Goal: Information Seeking & Learning: Check status

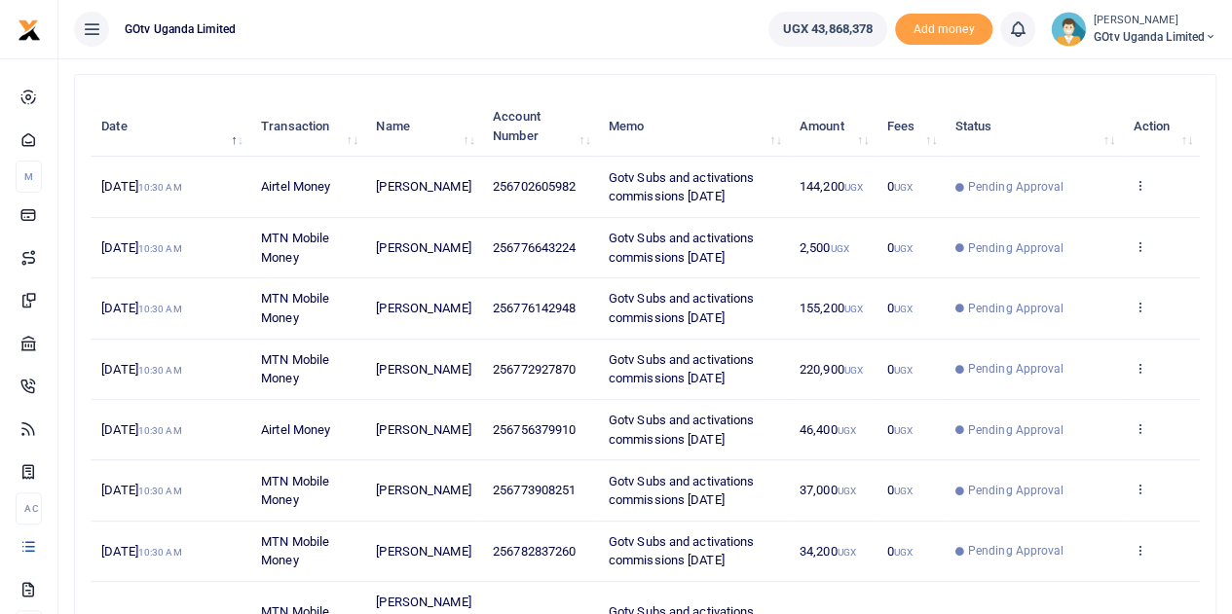
scroll to position [97, 0]
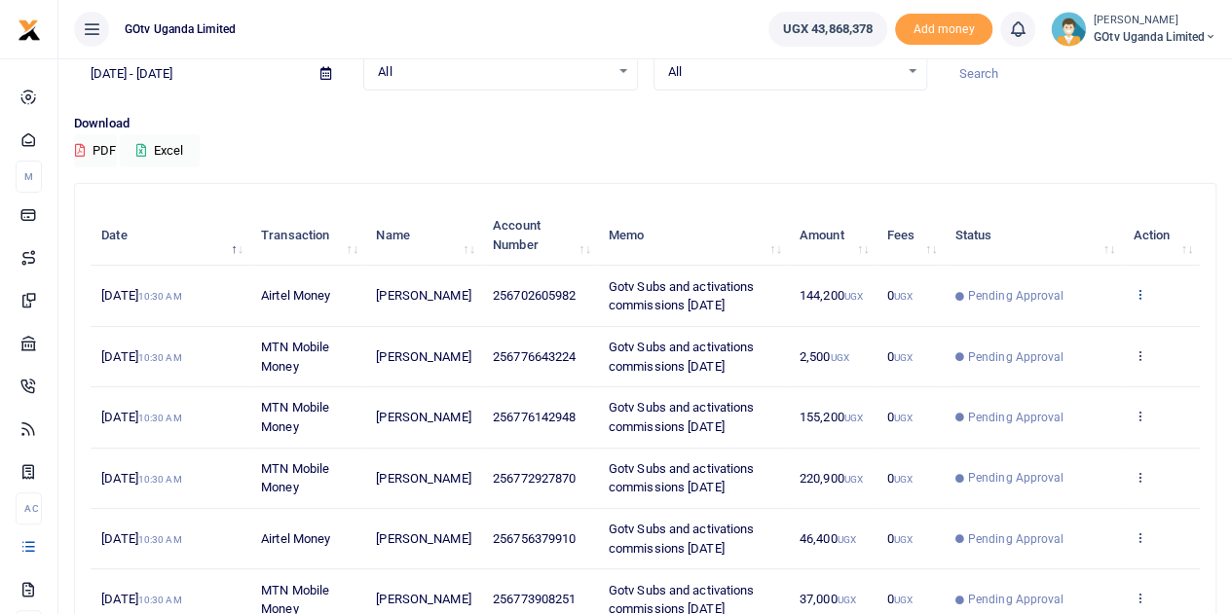
click at [1144, 293] on icon at bounding box center [1138, 294] width 13 height 14
click at [1063, 322] on link "View details" at bounding box center [1068, 328] width 154 height 27
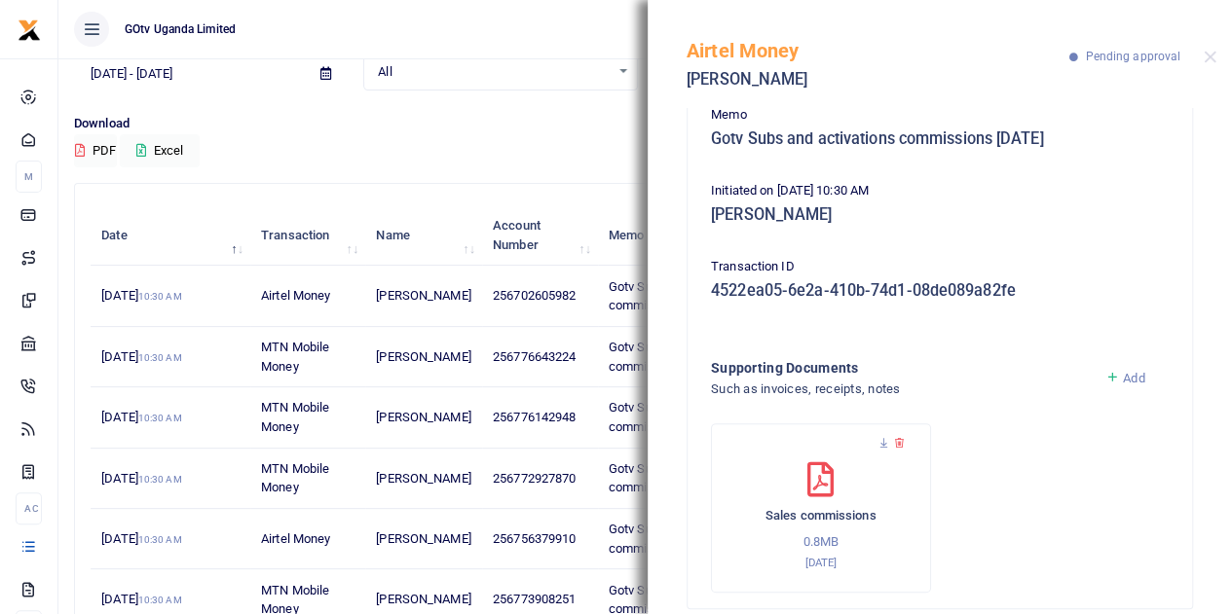
scroll to position [207, 0]
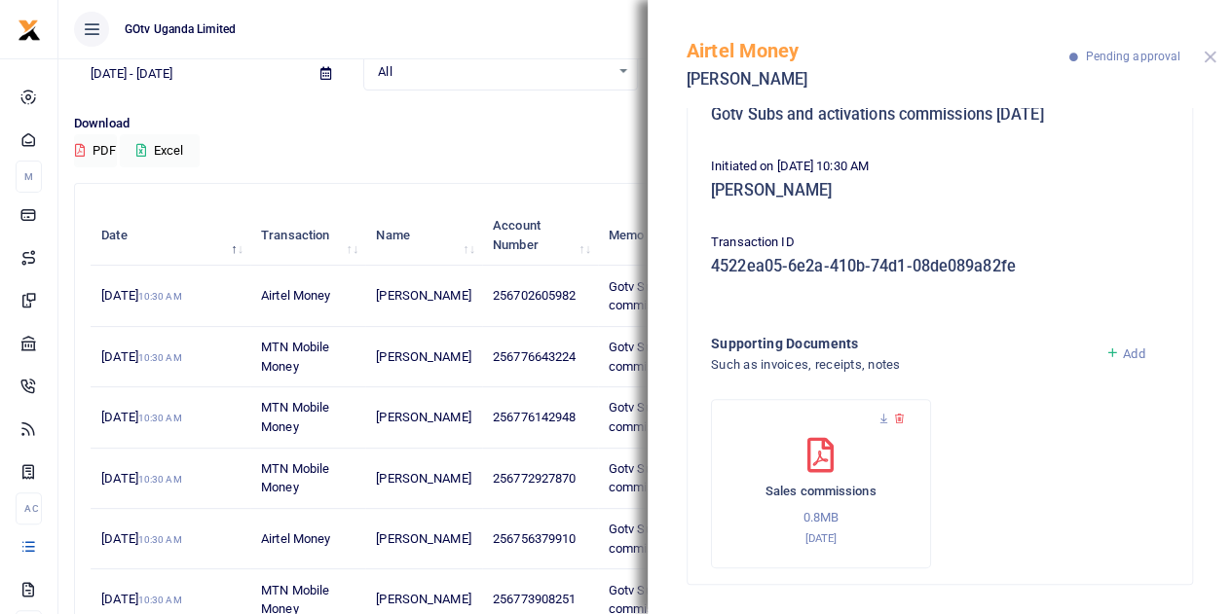
click at [1207, 54] on button "Close" at bounding box center [1210, 57] width 13 height 13
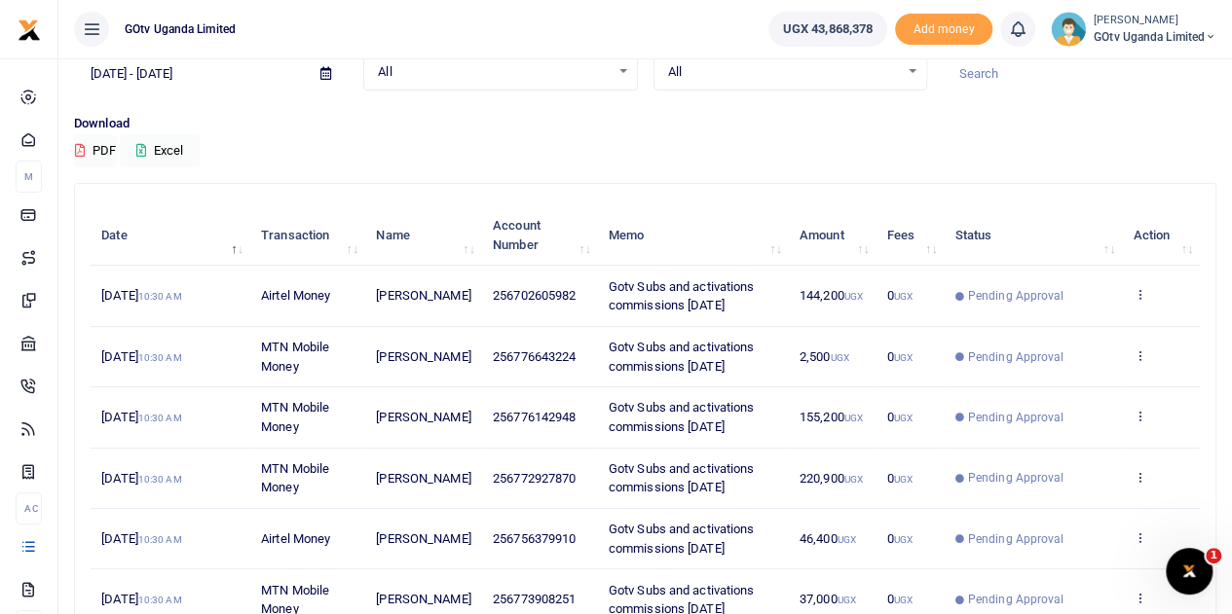
scroll to position [0, 0]
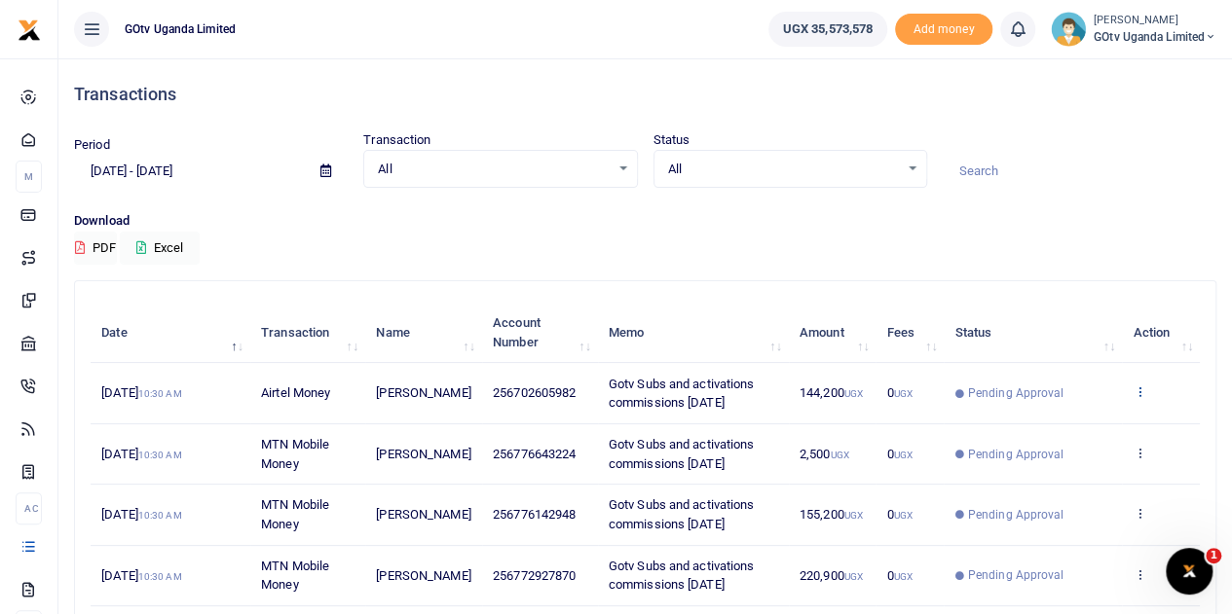
click at [1135, 391] on icon at bounding box center [1138, 392] width 13 height 14
click at [1089, 419] on link "View details" at bounding box center [1068, 425] width 154 height 27
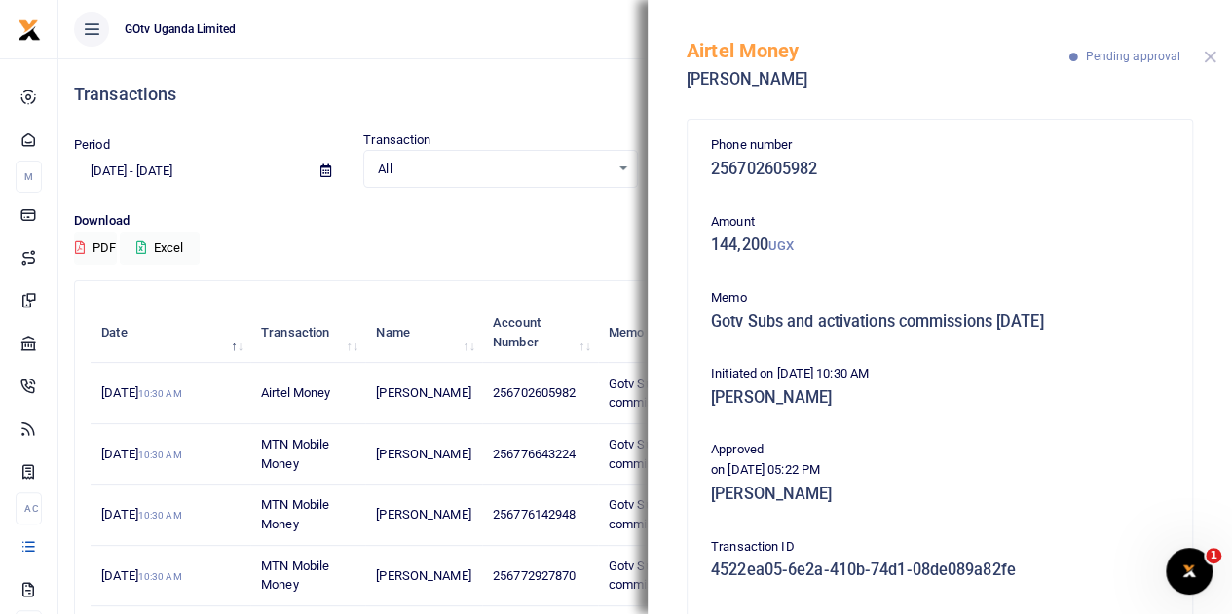
click at [1205, 61] on button "Close" at bounding box center [1210, 57] width 13 height 13
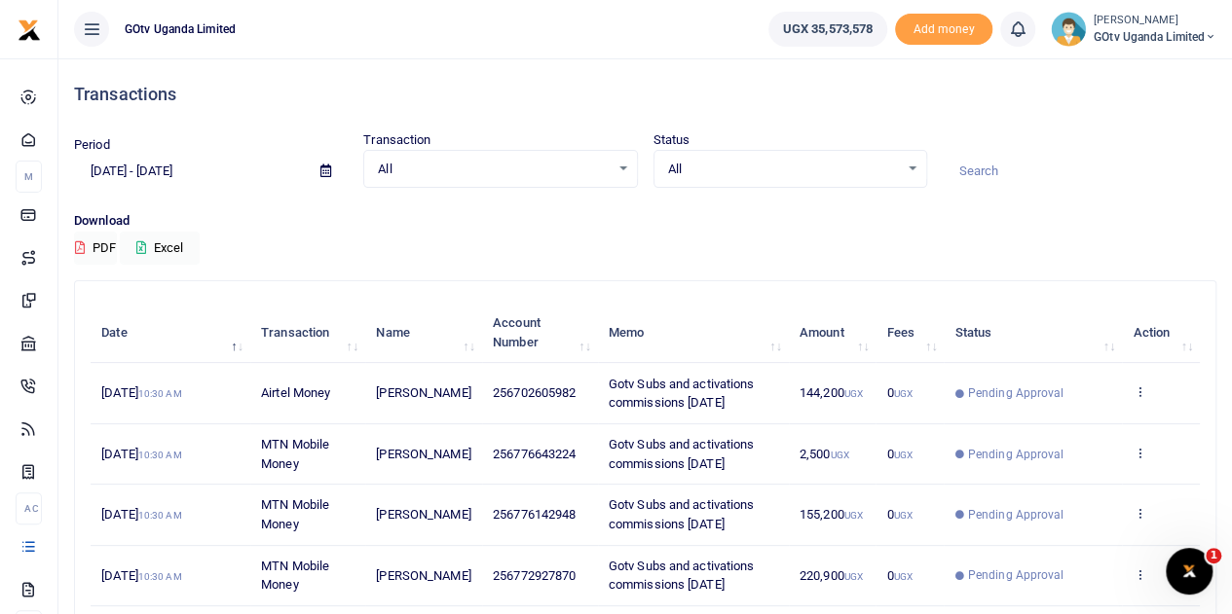
click at [1148, 34] on span "GOtv Uganda Limited" at bounding box center [1154, 37] width 123 height 18
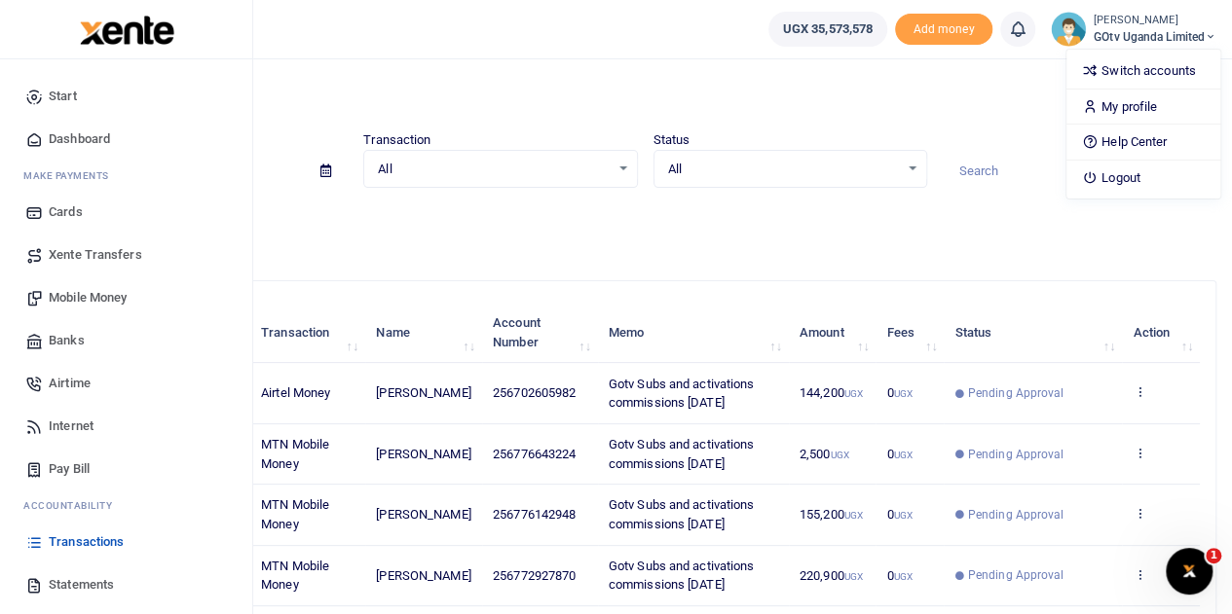
click at [82, 138] on span "Dashboard" at bounding box center [79, 139] width 61 height 19
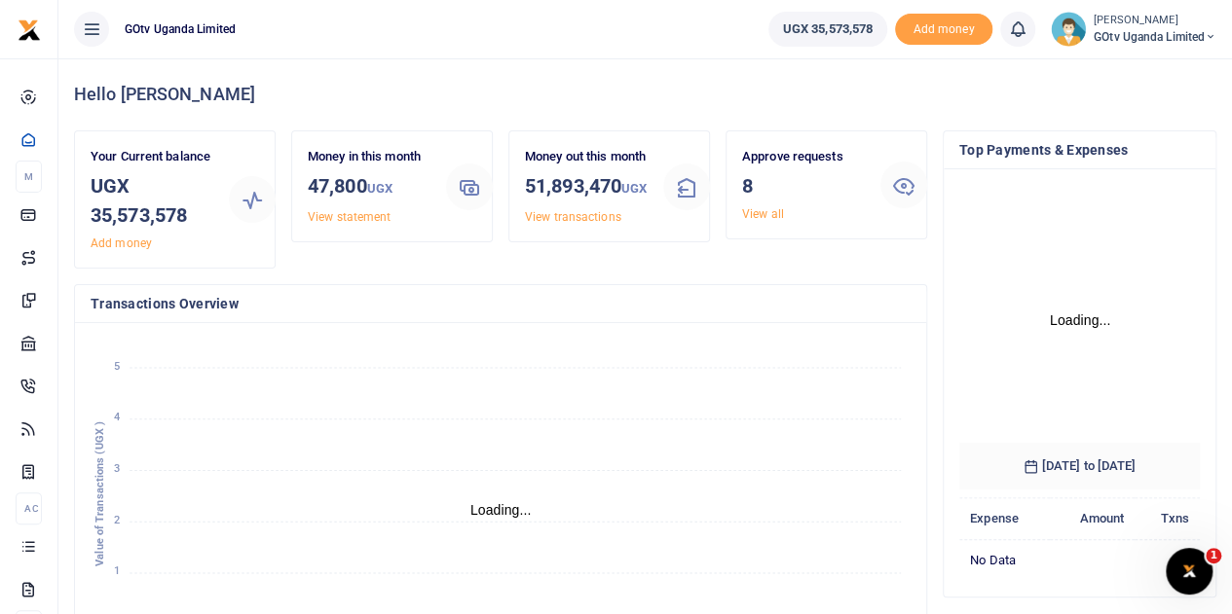
click at [1133, 51] on ul "UGX 35,573,578 Add money Notifications 0 You have no new notification" at bounding box center [992, 29] width 479 height 58
click at [1147, 32] on span "GOtv Uganda Limited" at bounding box center [1154, 37] width 123 height 18
click at [1137, 70] on link "Switch accounts" at bounding box center [1143, 70] width 154 height 27
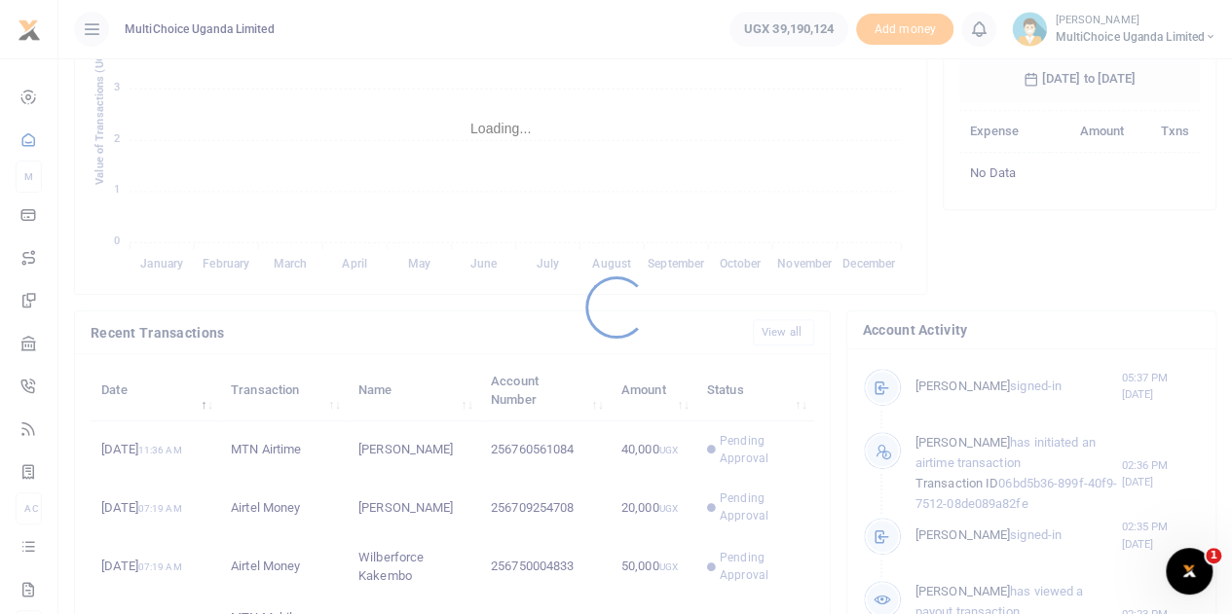
scroll to position [389, 0]
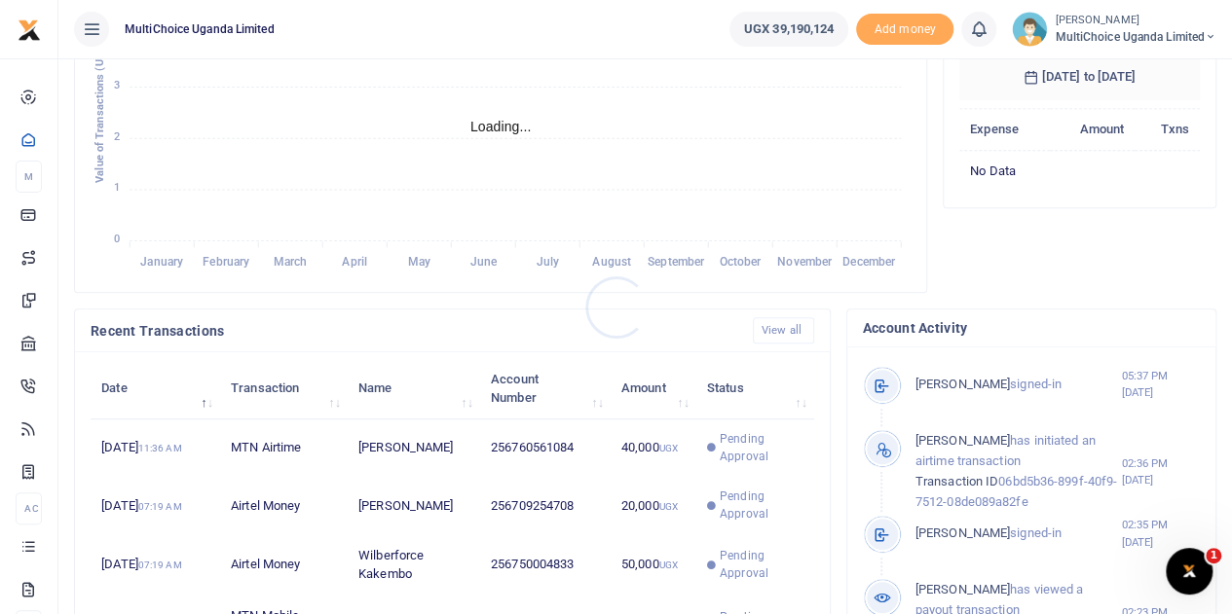
click at [738, 459] on div at bounding box center [616, 307] width 1232 height 614
click at [738, 465] on span "Pending Approval" at bounding box center [761, 447] width 83 height 35
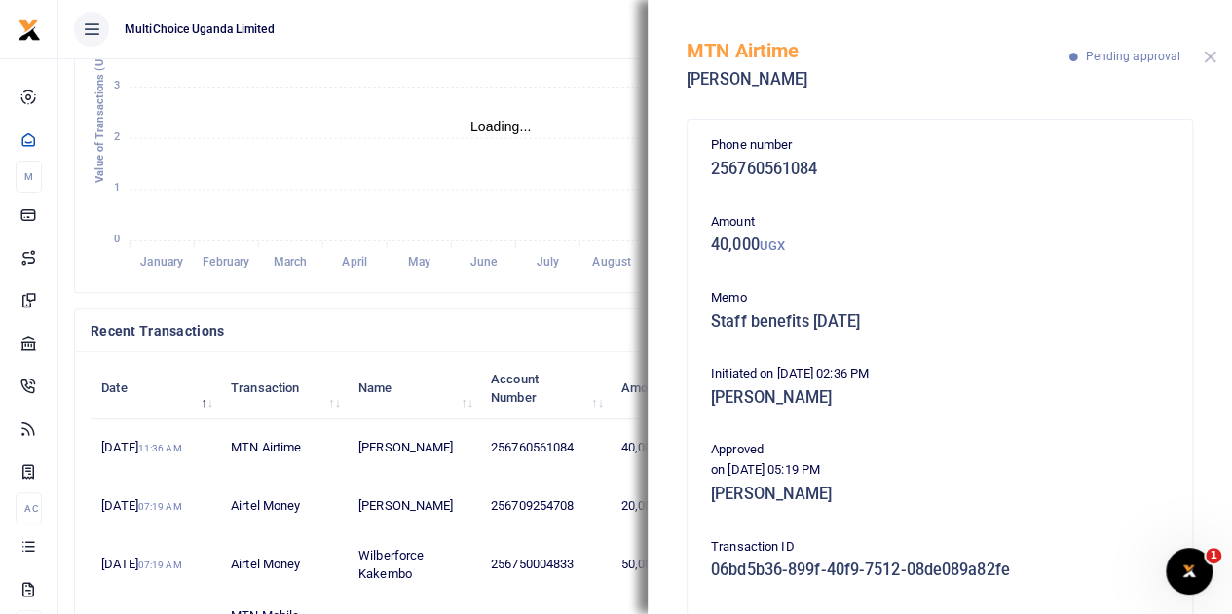
click at [1209, 63] on button "Close" at bounding box center [1210, 57] width 13 height 13
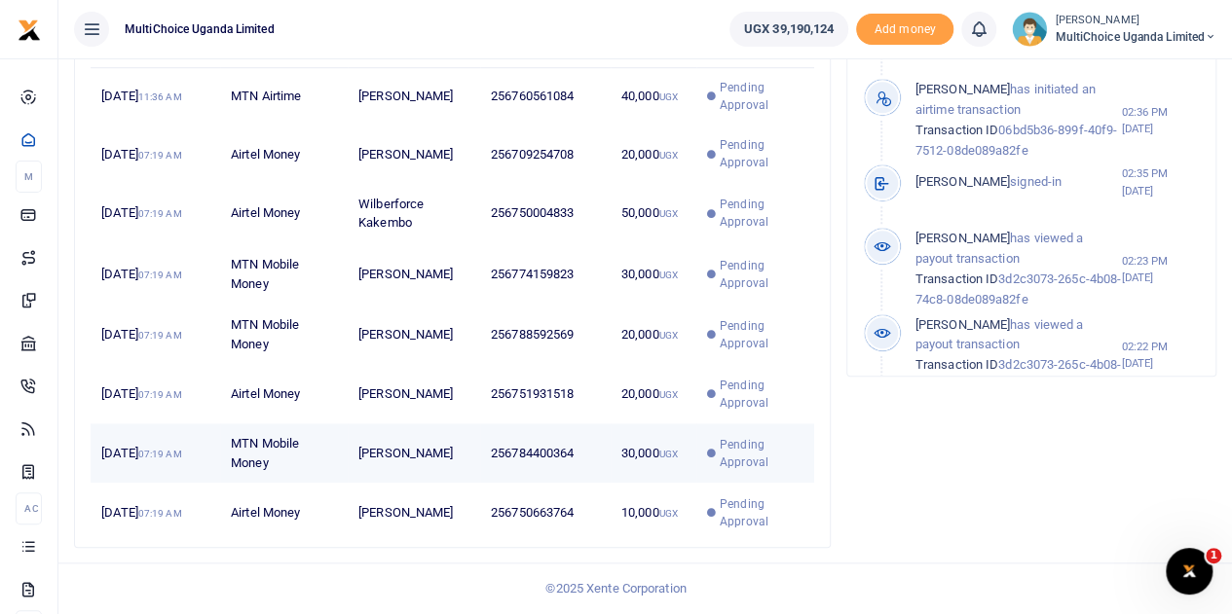
scroll to position [16, 16]
